Goal: Task Accomplishment & Management: Use online tool/utility

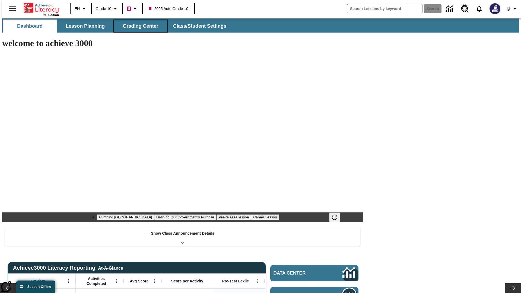
click at [138, 26] on button "Grading Center" at bounding box center [140, 26] width 54 height 13
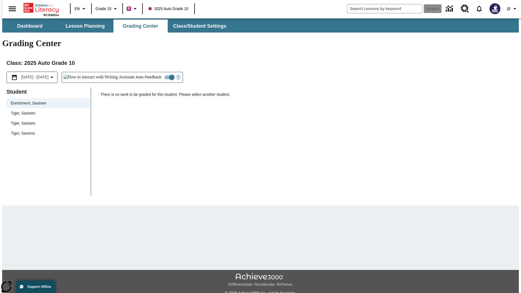
click at [47, 110] on span "Tiger, Sautoen" at bounding box center [48, 113] width 75 height 6
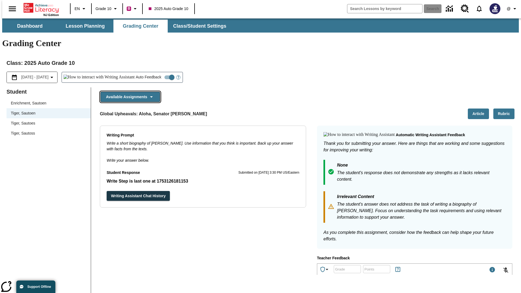
click at [129, 92] on button "Available Assignments" at bounding box center [130, 97] width 60 height 11
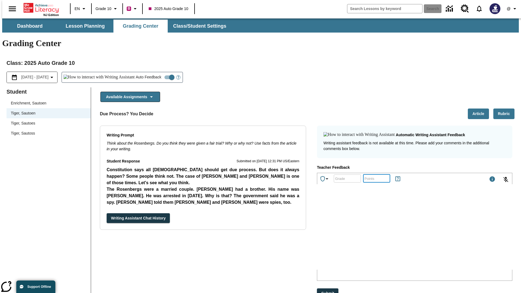
type input "25"
